Goal: Find specific page/section: Find specific page/section

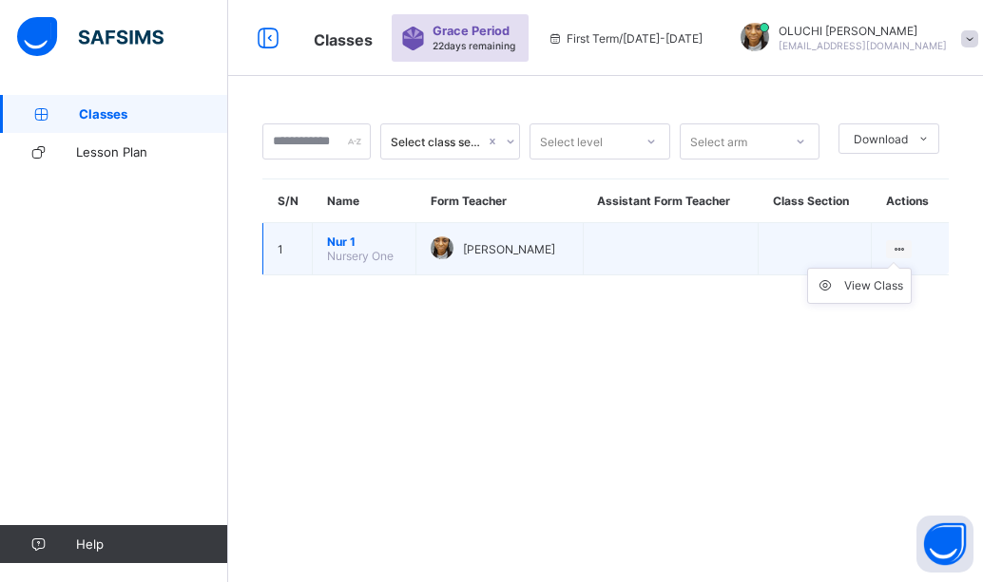
click at [895, 268] on ul "View Class" at bounding box center [859, 286] width 105 height 36
click at [868, 291] on div "View Class" at bounding box center [873, 286] width 59 height 19
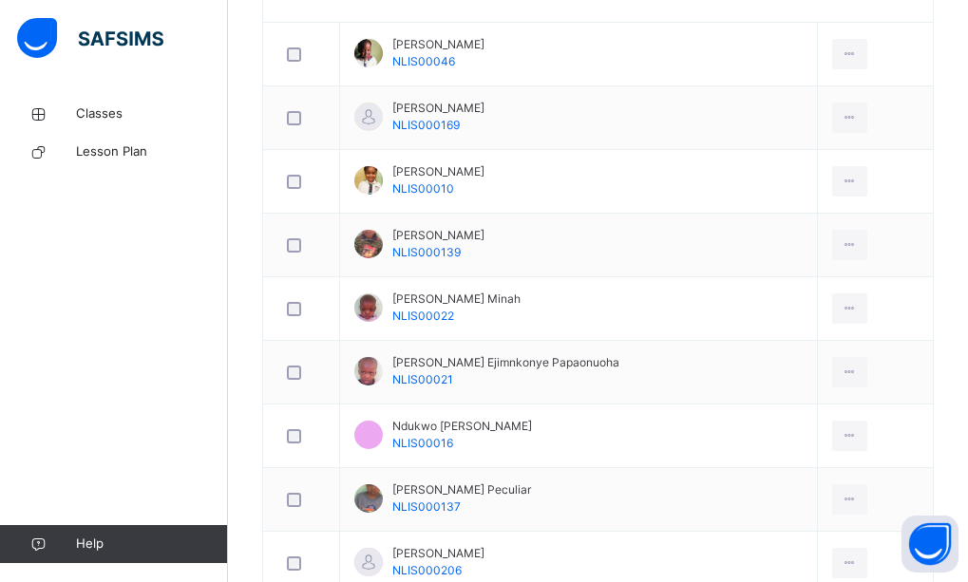
scroll to position [570, 0]
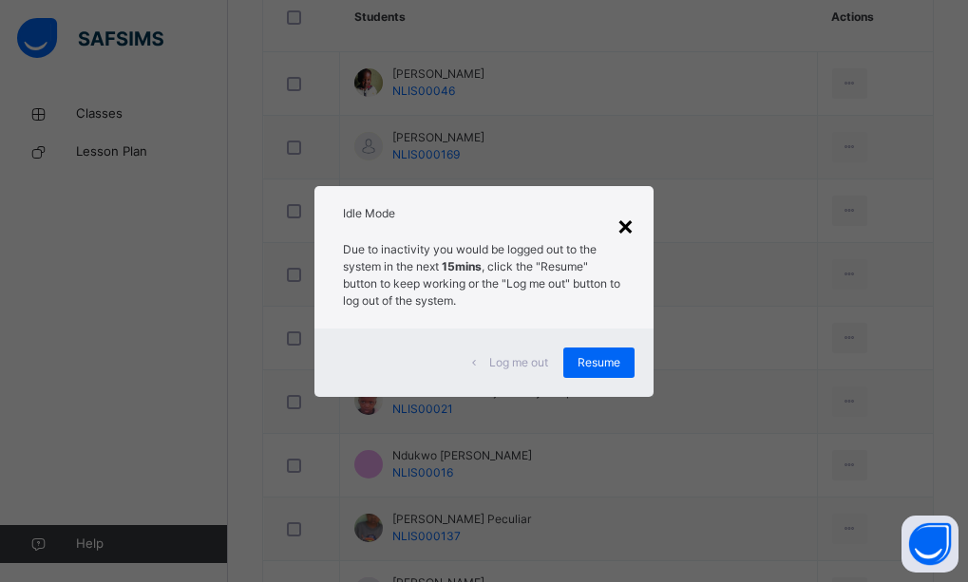
click at [628, 225] on div "×" at bounding box center [626, 225] width 18 height 40
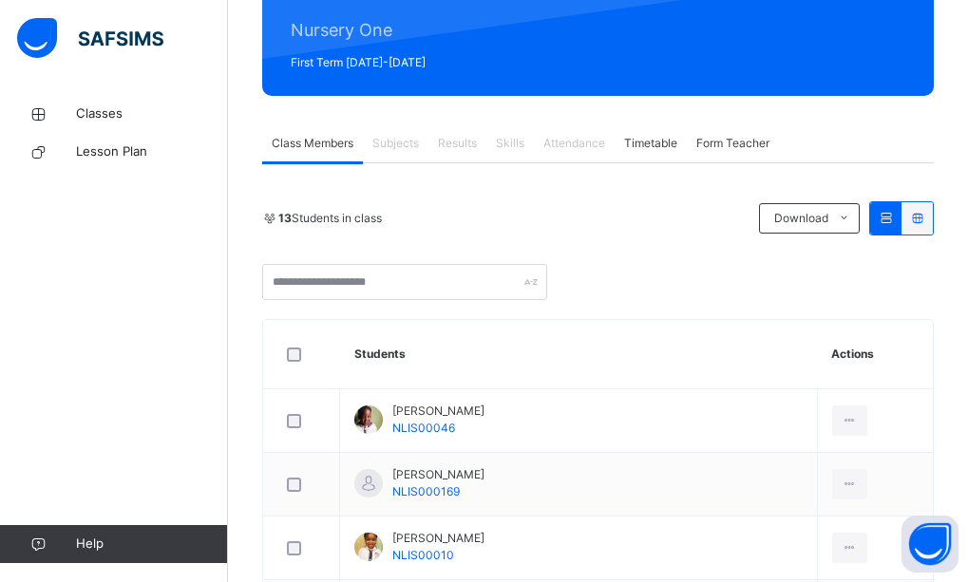
scroll to position [228, 0]
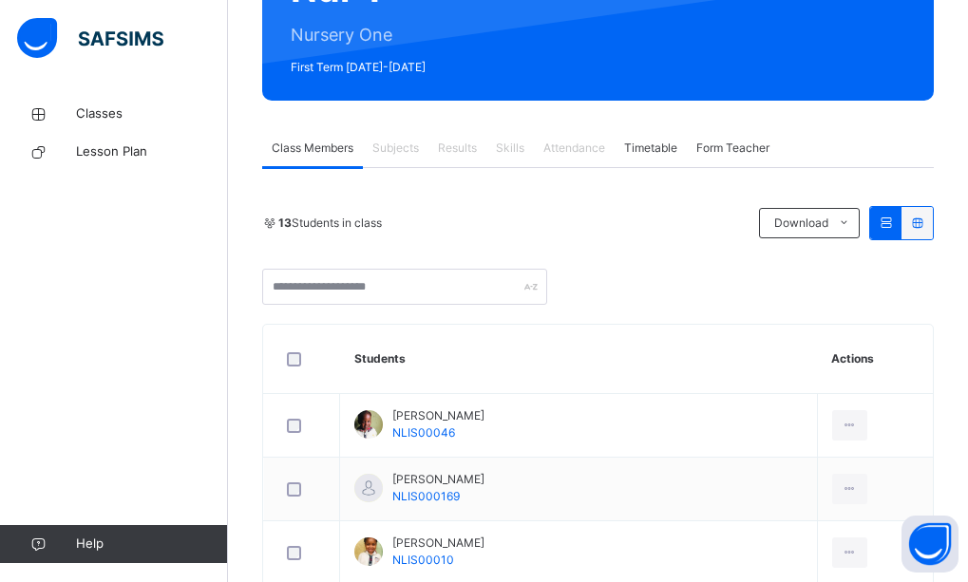
click at [639, 152] on span "Timetable" at bounding box center [650, 148] width 53 height 17
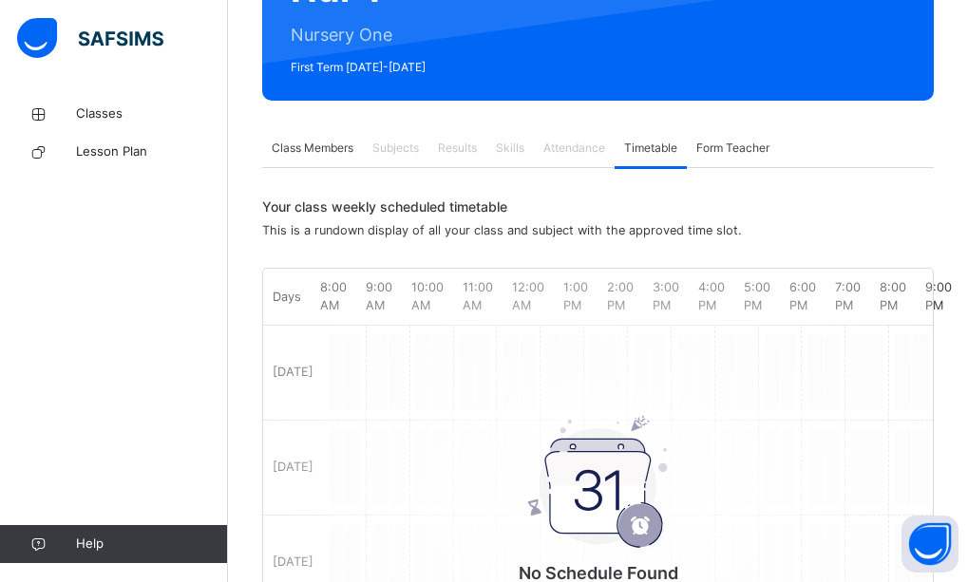
click at [290, 151] on span "Class Members" at bounding box center [313, 148] width 82 height 17
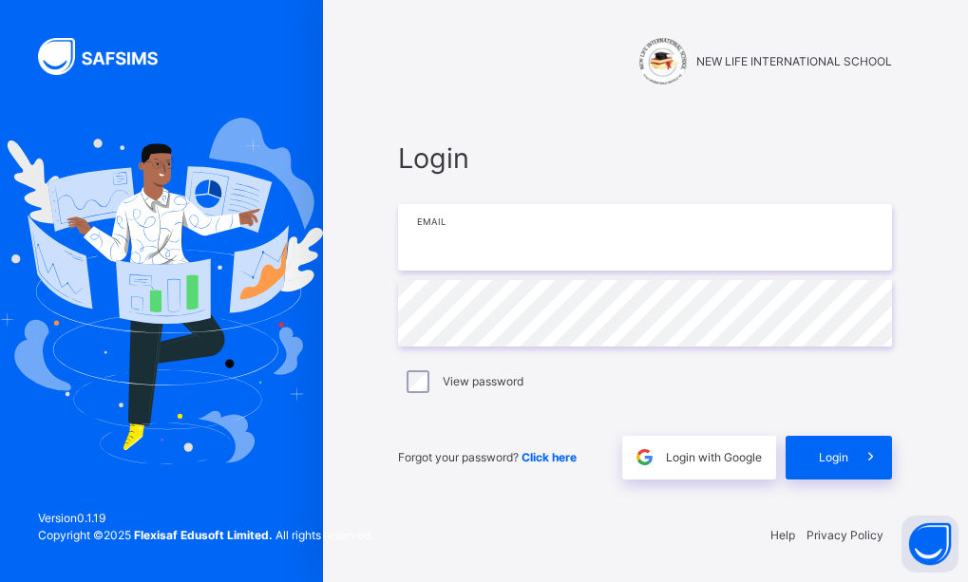
type input "**********"
